Goal: Navigation & Orientation: Find specific page/section

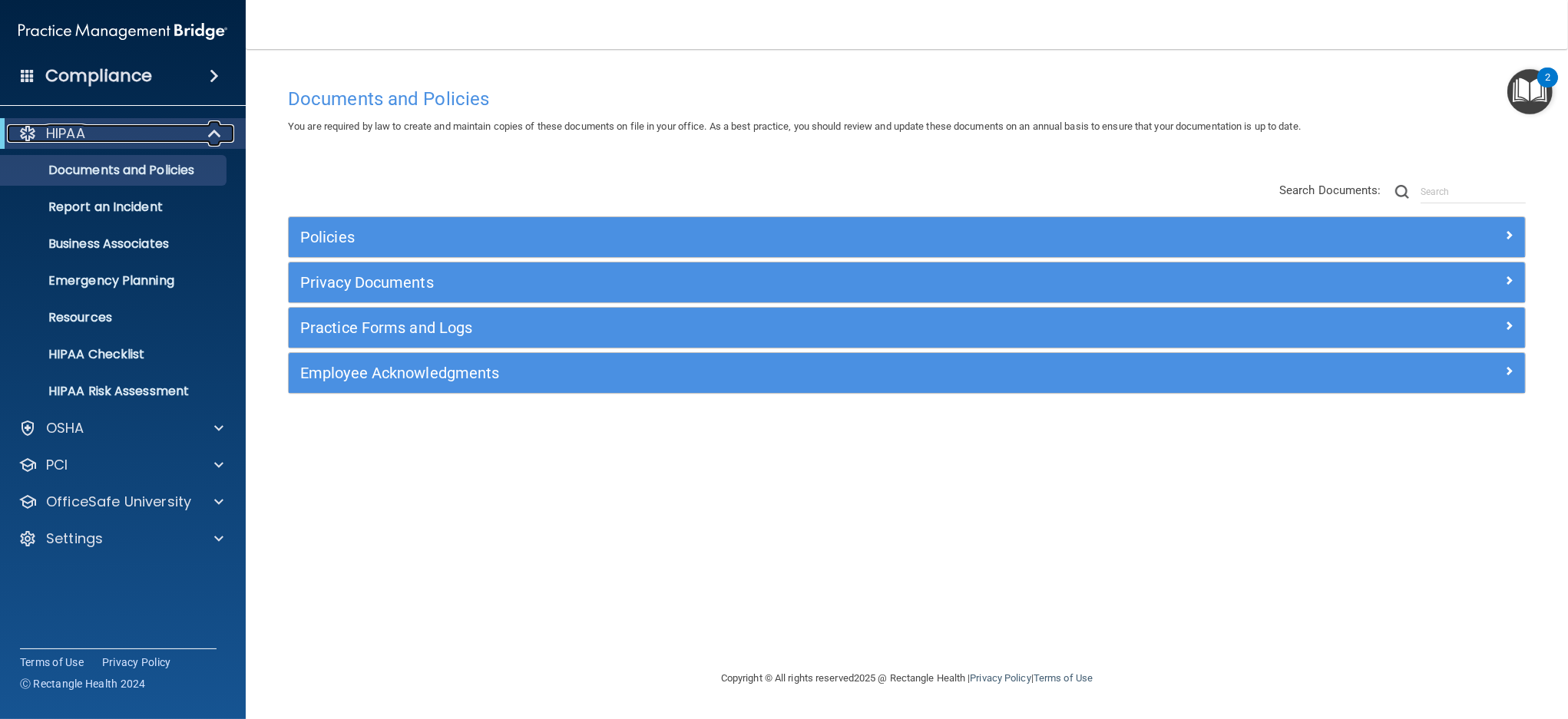
click at [216, 132] on span at bounding box center [216, 134] width 13 height 19
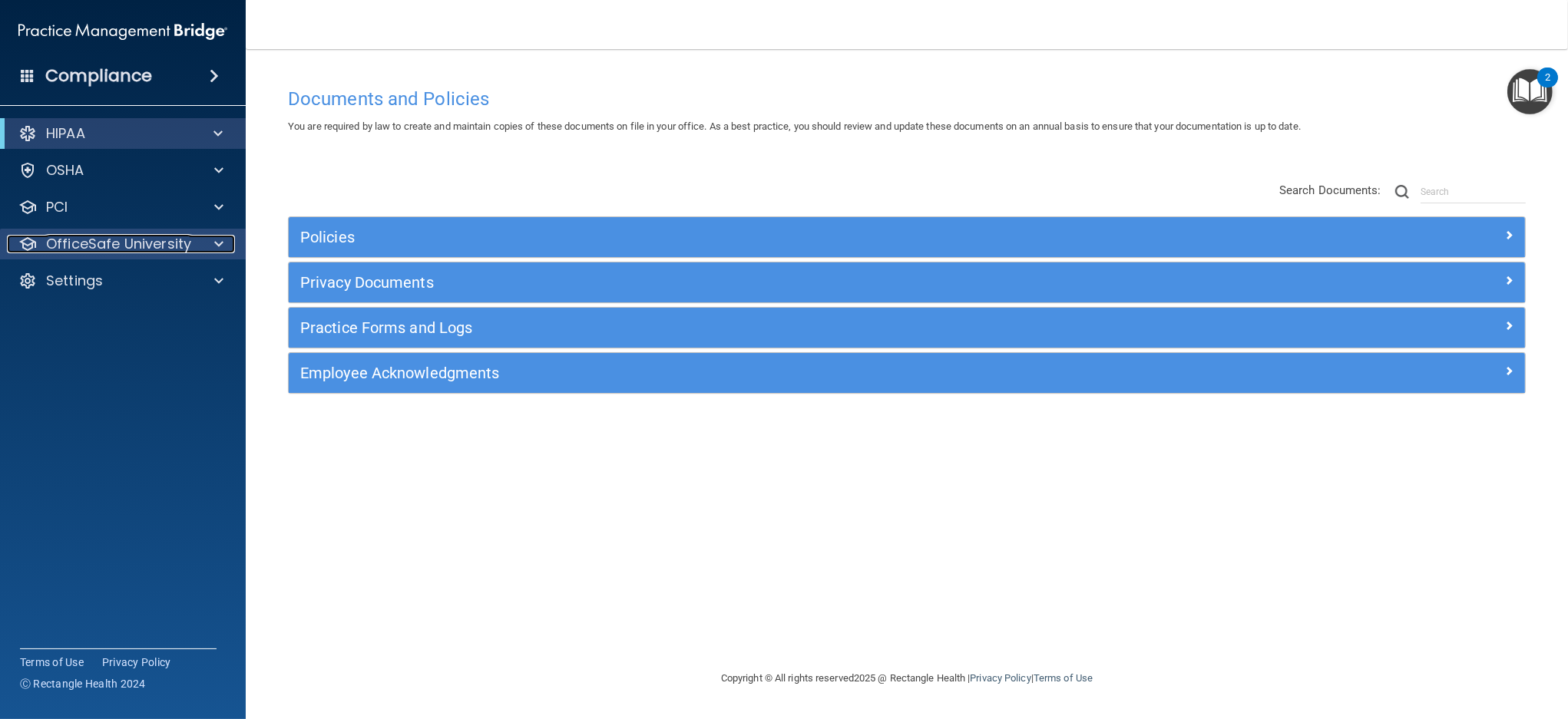
click at [168, 235] on p "OfficeSafe University" at bounding box center [119, 245] width 145 height 19
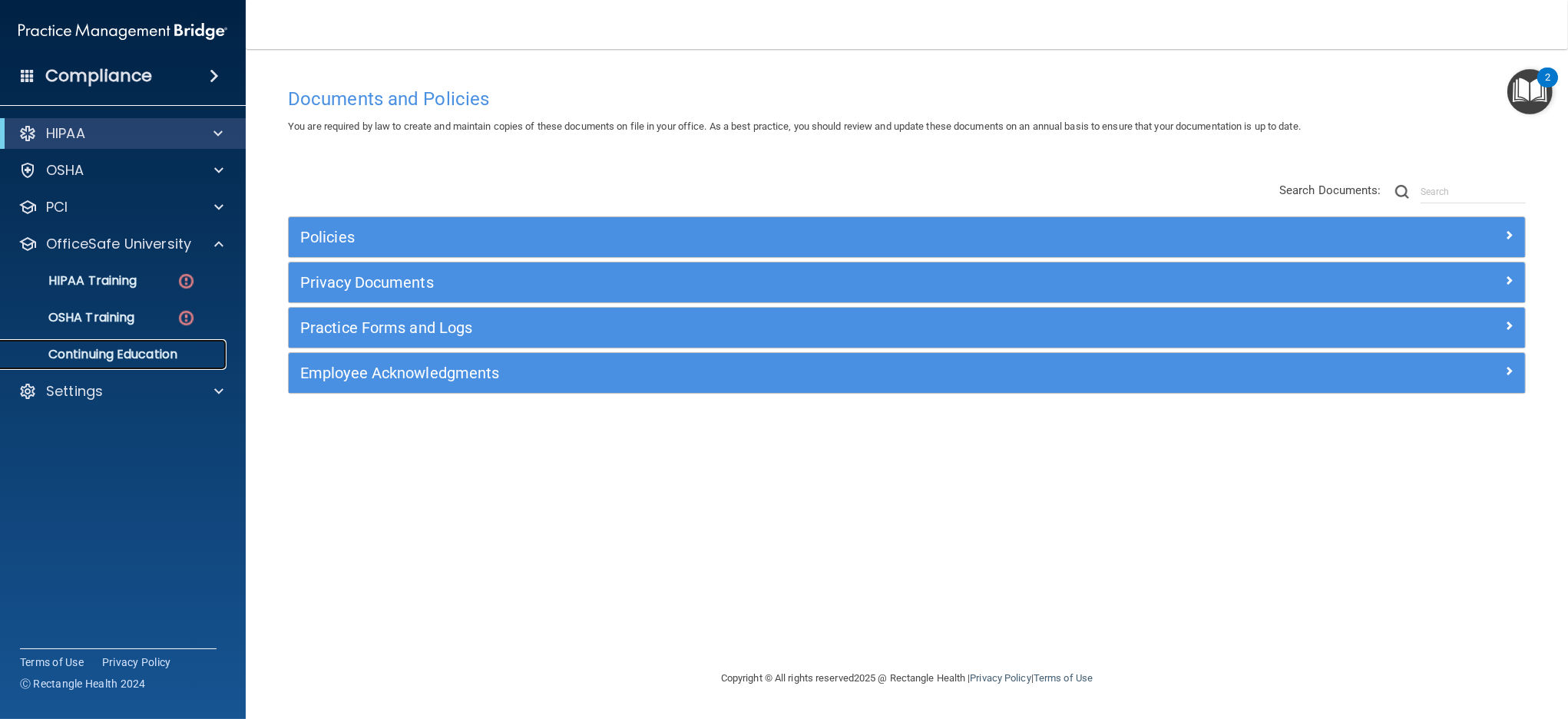
click at [140, 356] on p "Continuing Education" at bounding box center [115, 355] width 210 height 15
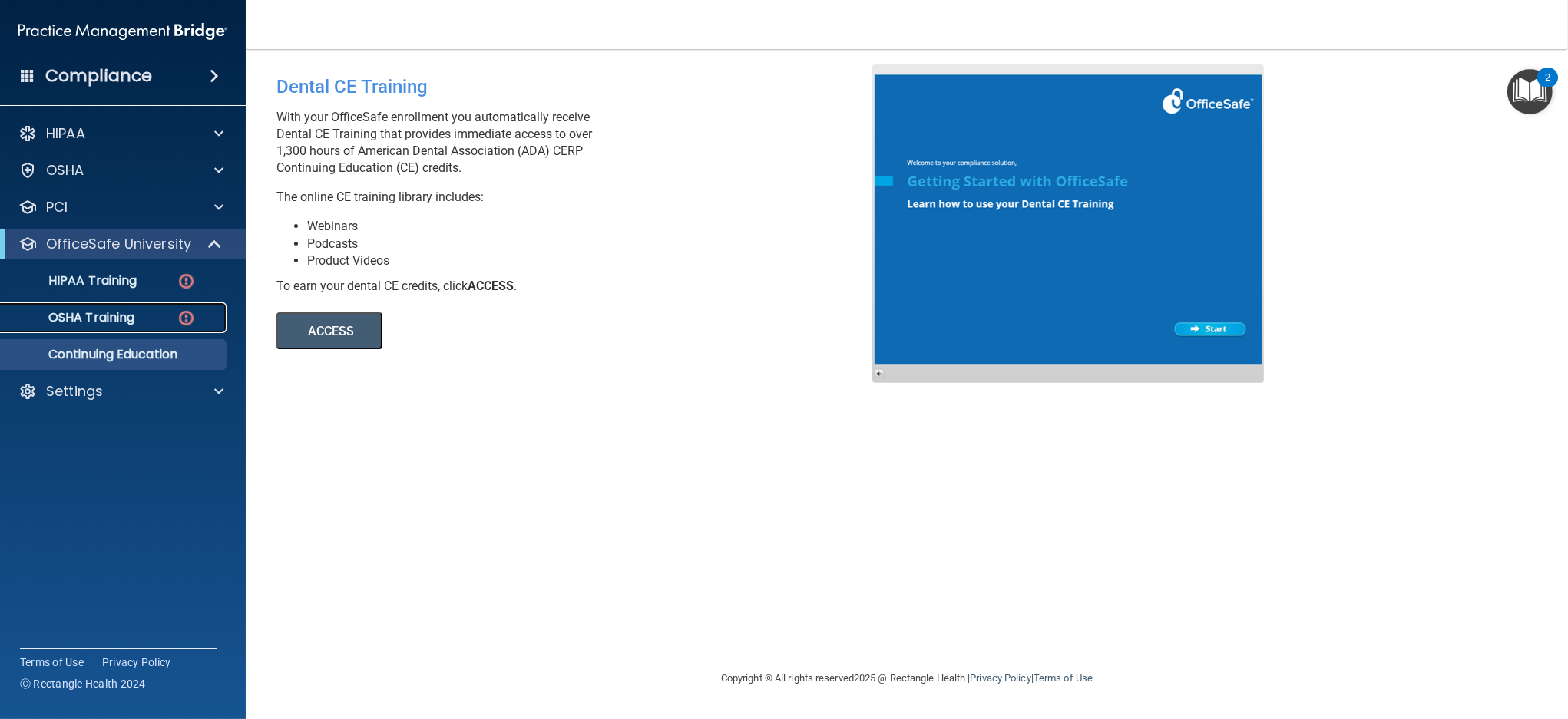
click at [94, 317] on p "OSHA Training" at bounding box center [72, 318] width 124 height 15
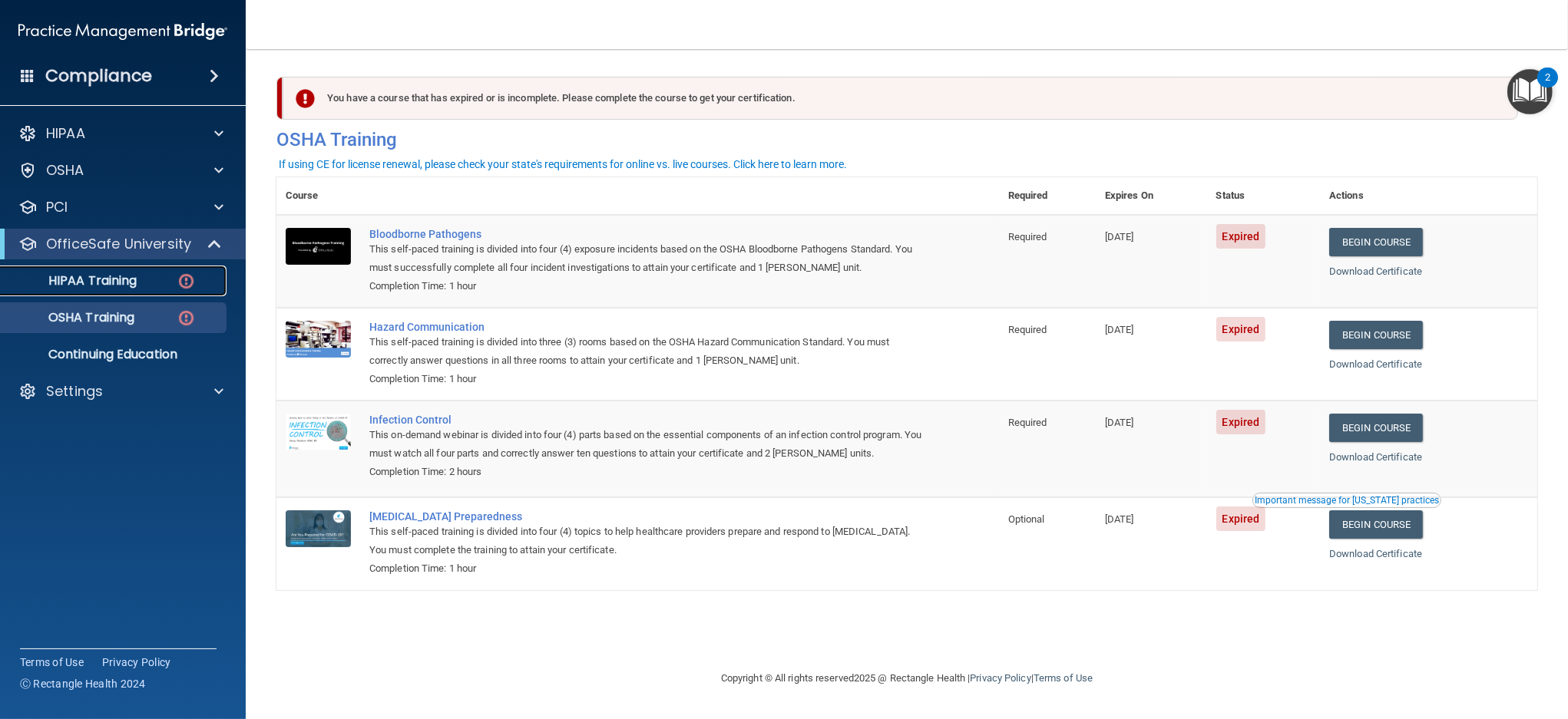
click at [125, 284] on p "HIPAA Training" at bounding box center [73, 280] width 127 height 15
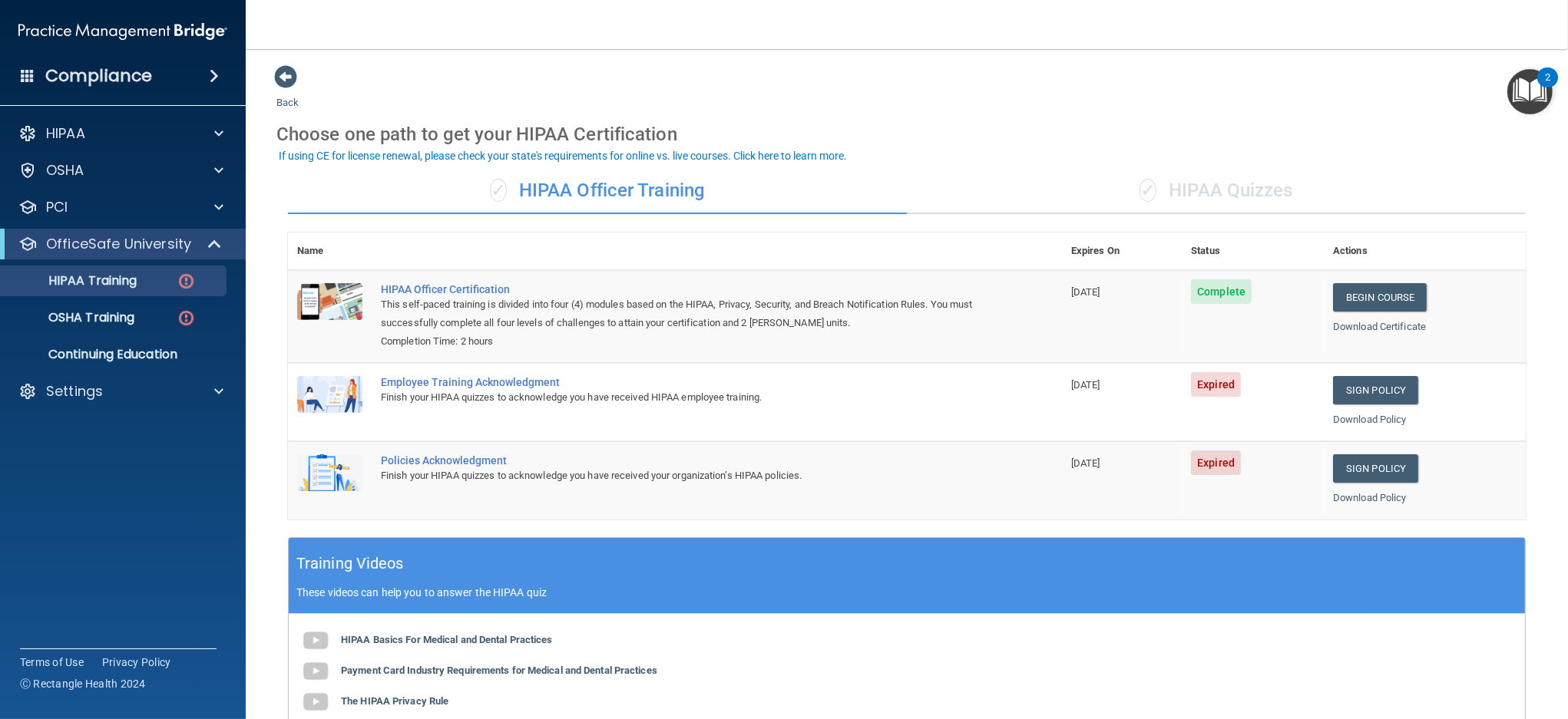
click at [1216, 190] on div "✓ HIPAA Quizzes" at bounding box center [1217, 191] width 619 height 46
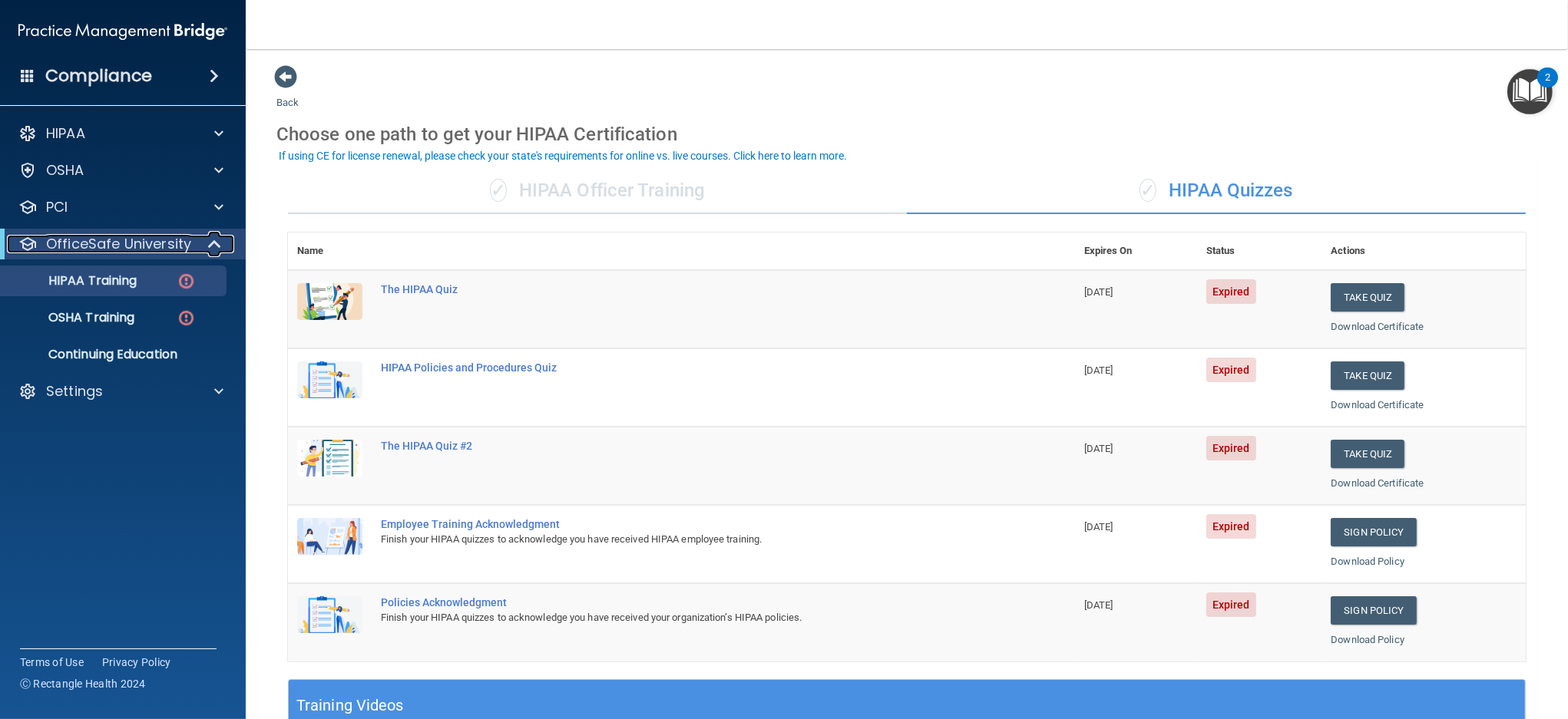
click at [215, 243] on span at bounding box center [216, 245] width 13 height 19
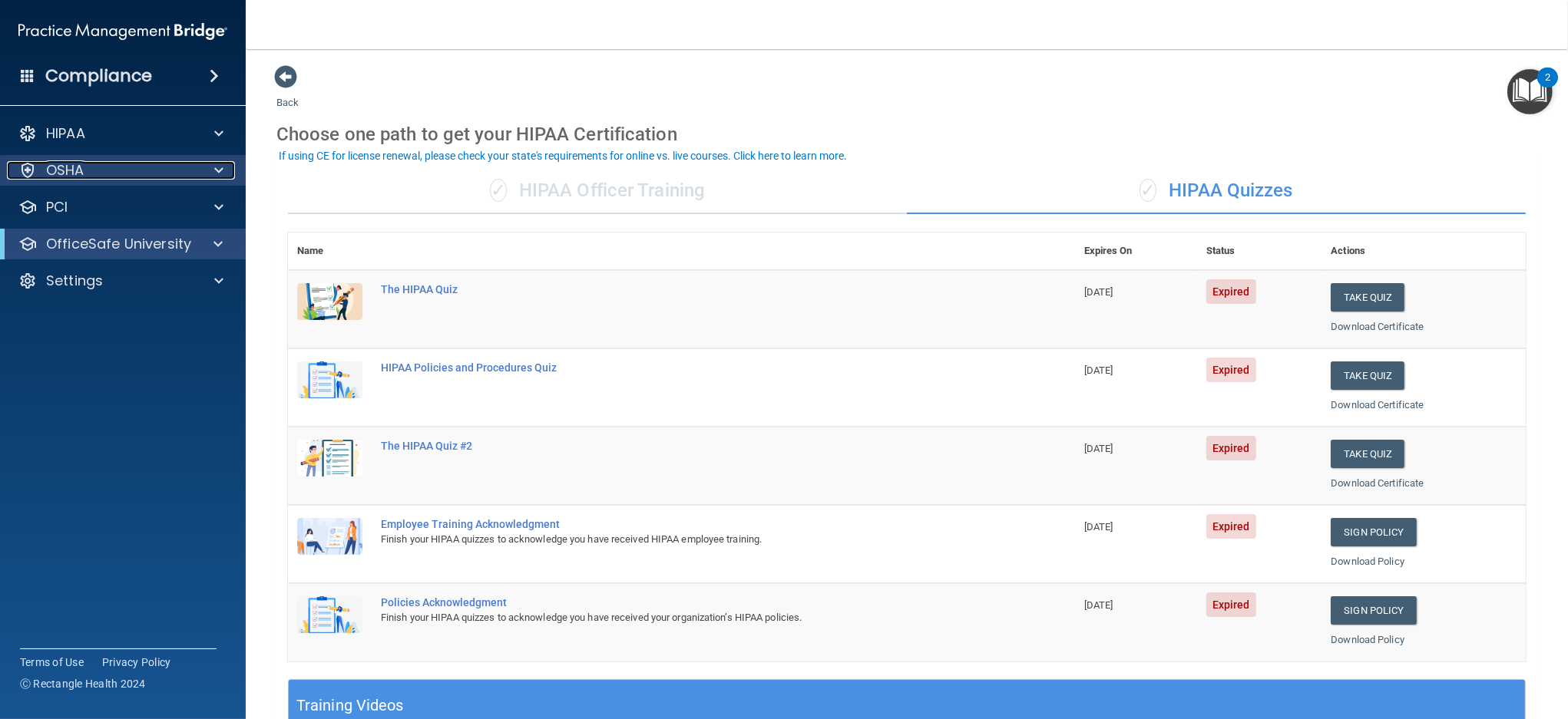
click at [215, 170] on span at bounding box center [219, 170] width 9 height 19
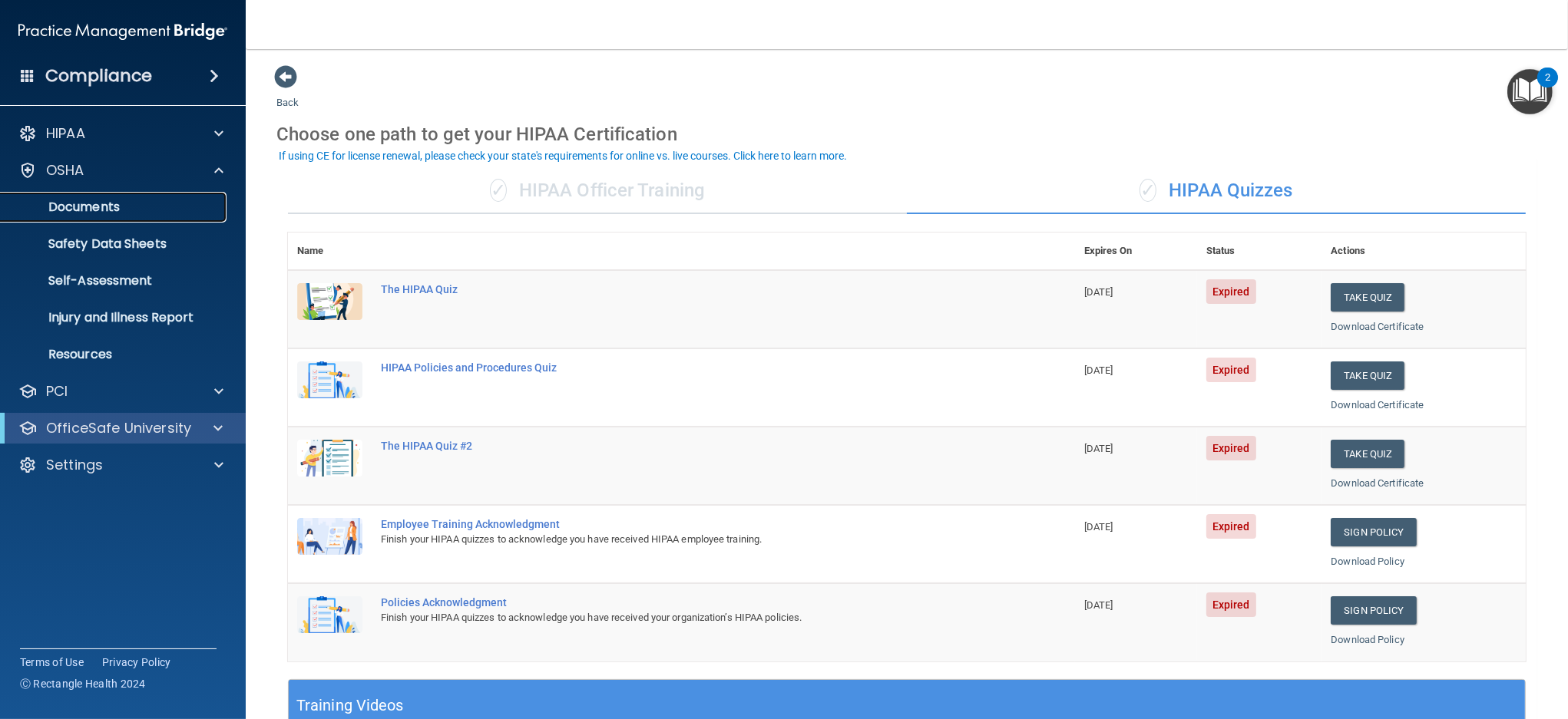
click at [126, 198] on link "Documents" at bounding box center [105, 207] width 242 height 31
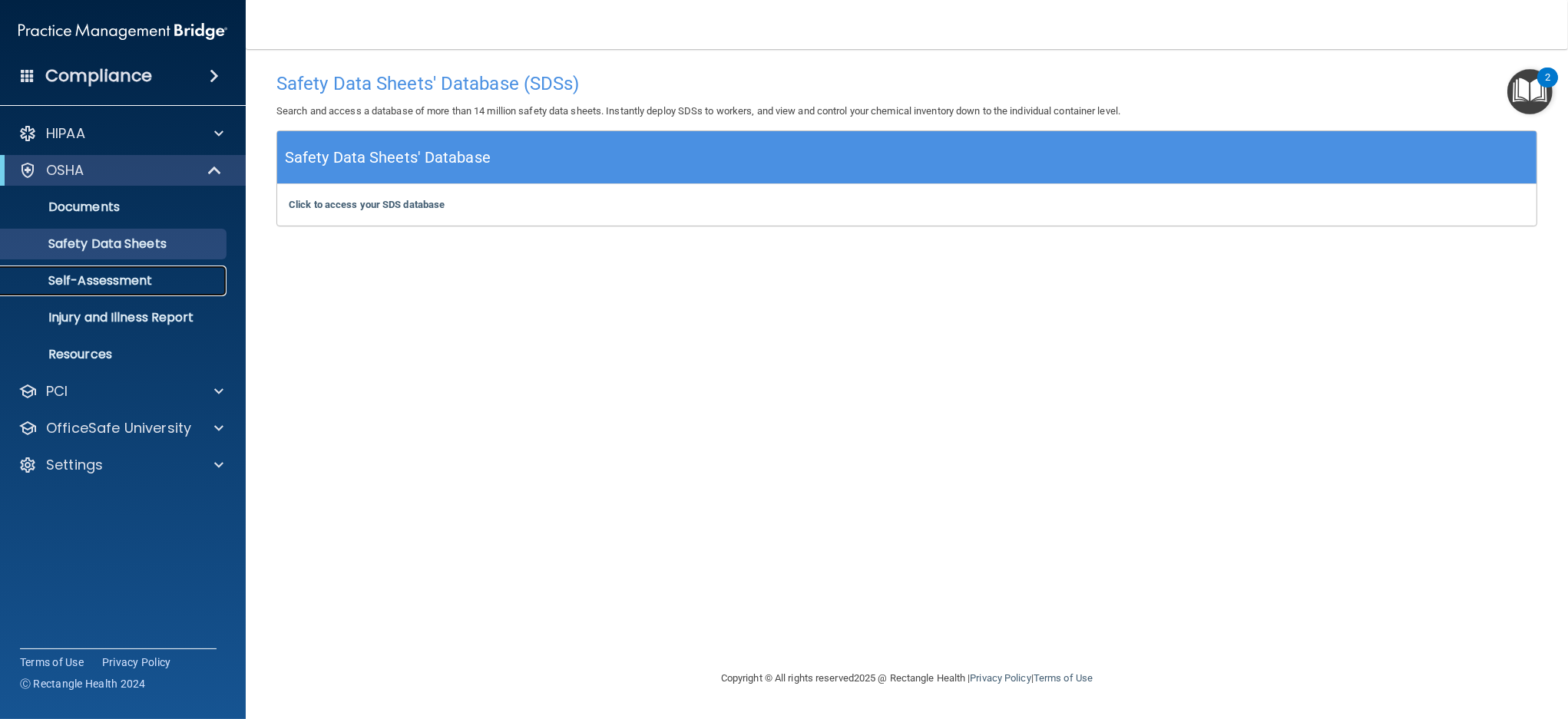
click at [136, 286] on p "Self-Assessment" at bounding box center [115, 280] width 210 height 15
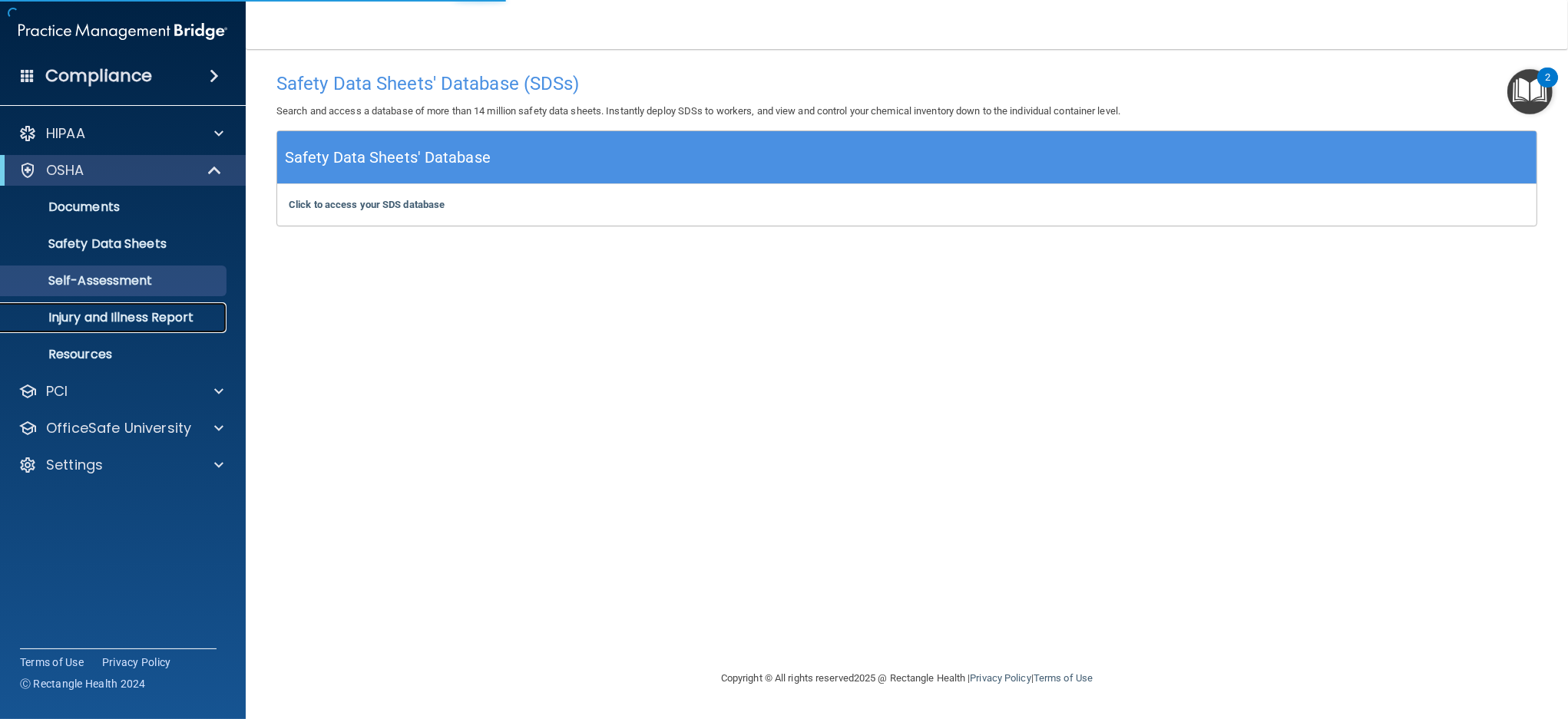
click at [136, 315] on p "Injury and Illness Report" at bounding box center [115, 318] width 210 height 15
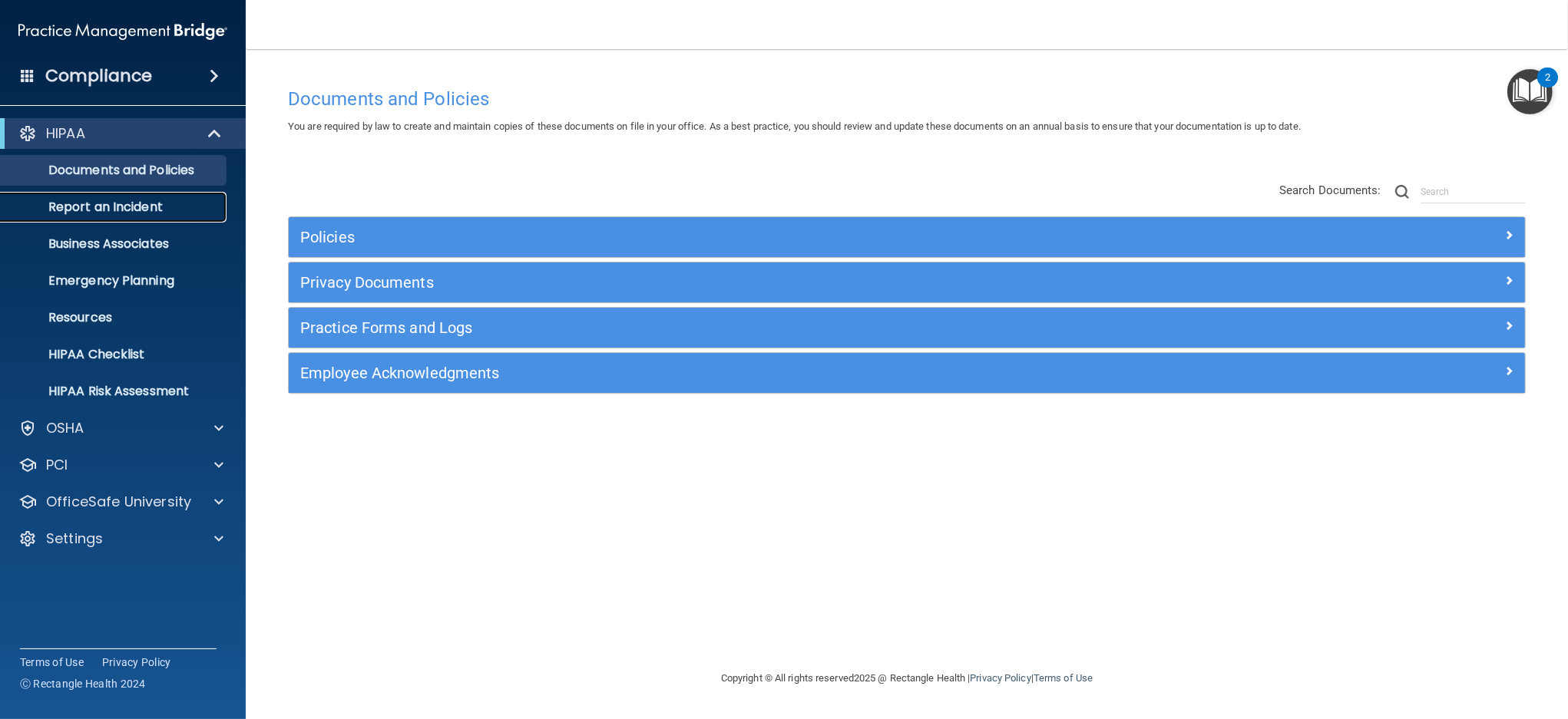
click at [126, 211] on p "Report an Incident" at bounding box center [115, 207] width 210 height 15
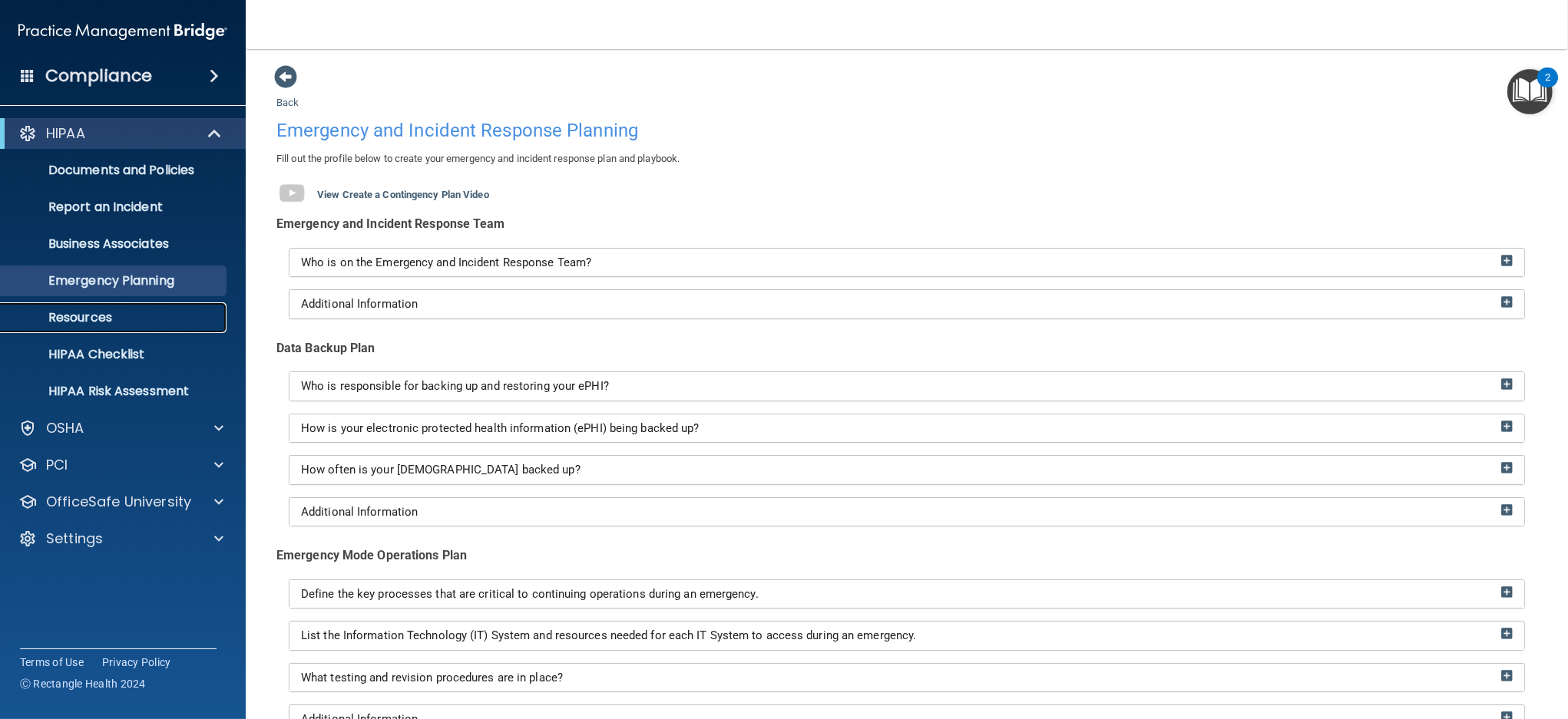
click at [108, 318] on p "Resources" at bounding box center [115, 318] width 210 height 15
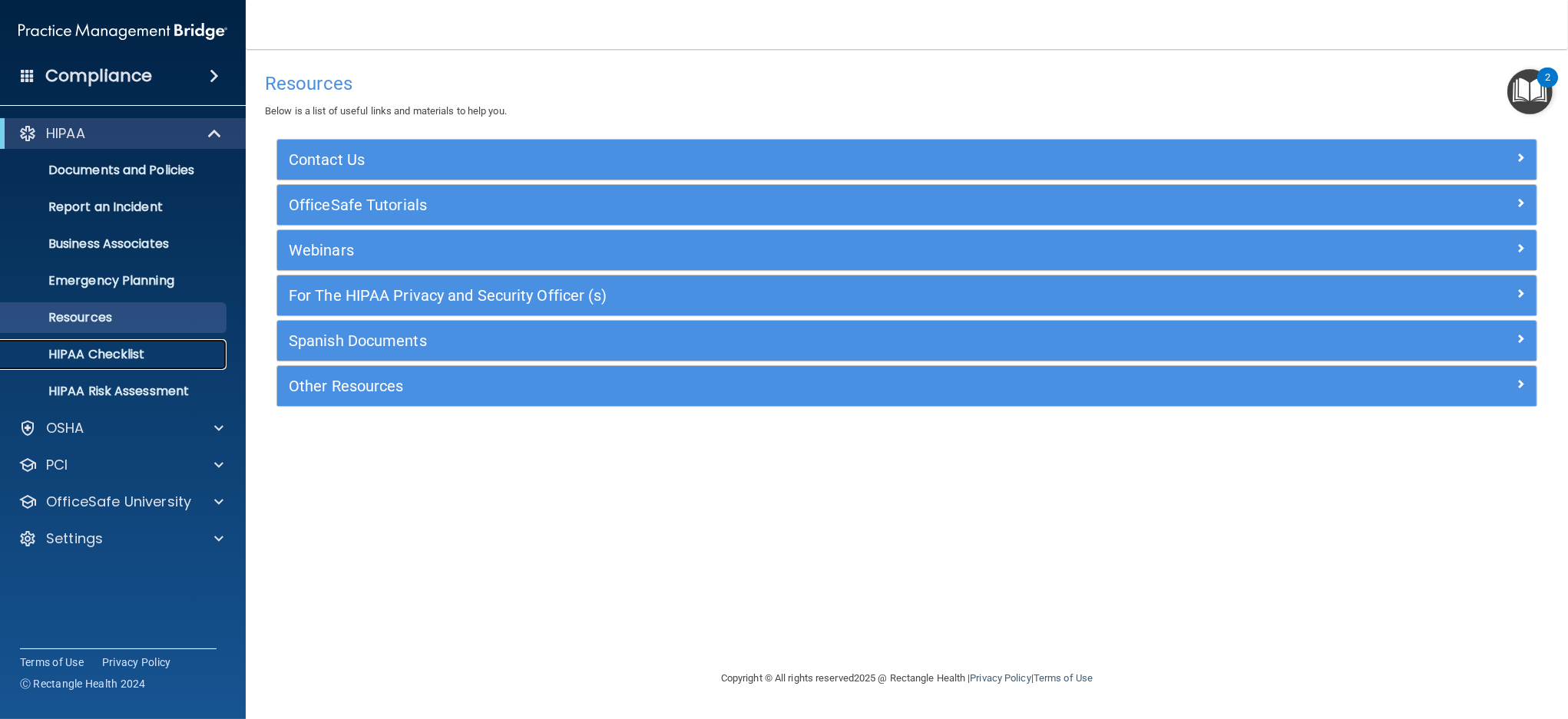
click at [125, 353] on p "HIPAA Checklist" at bounding box center [115, 355] width 210 height 15
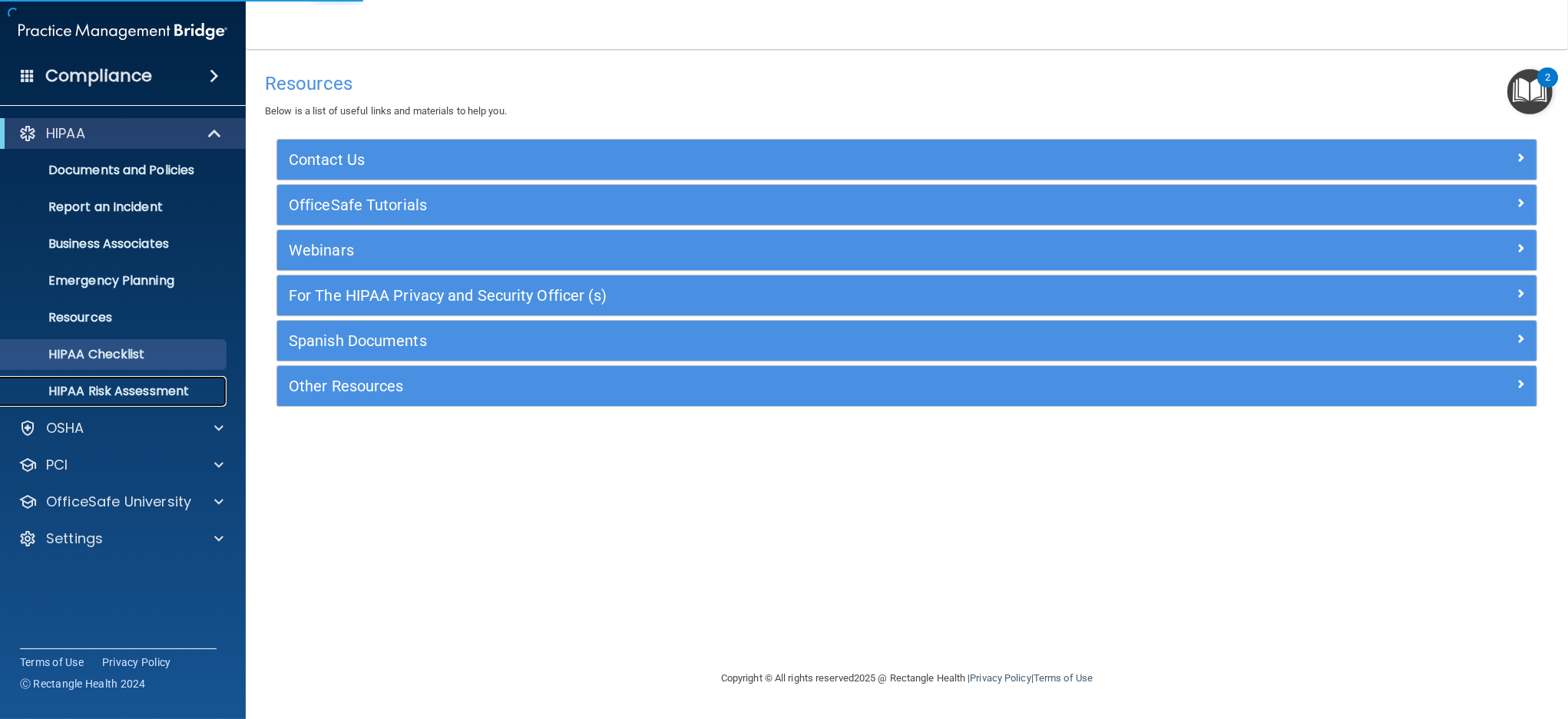
click at [157, 388] on p "HIPAA Risk Assessment" at bounding box center [115, 391] width 210 height 15
